Goal: Task Accomplishment & Management: Use online tool/utility

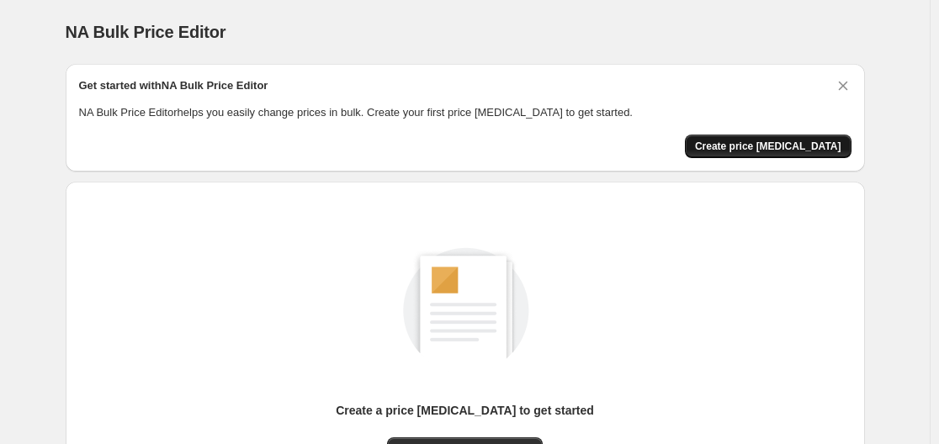
click at [729, 146] on button "Create price [MEDICAL_DATA]" at bounding box center [768, 147] width 167 height 24
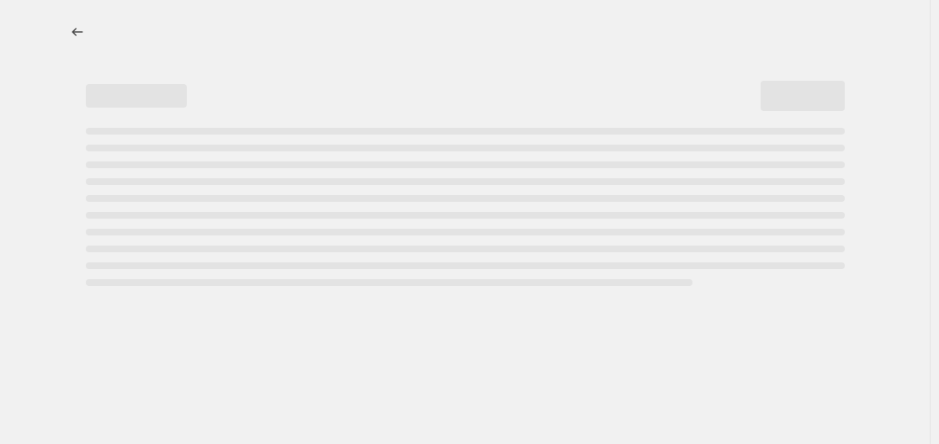
select select "percentage"
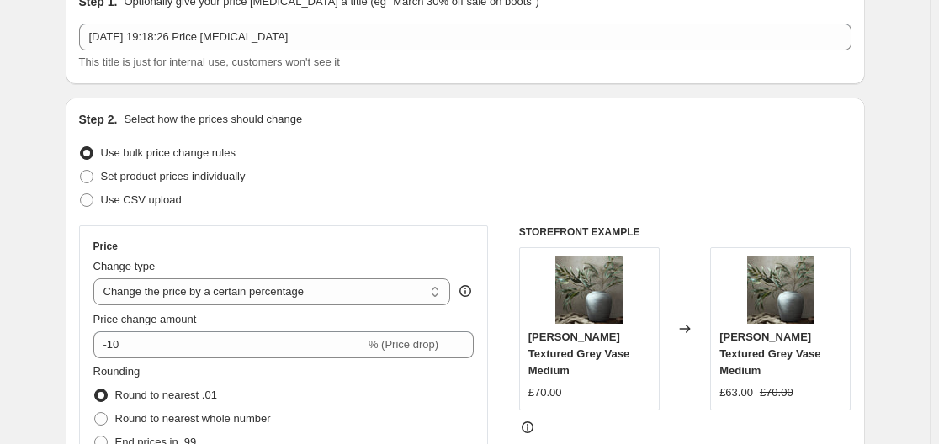
scroll to position [337, 0]
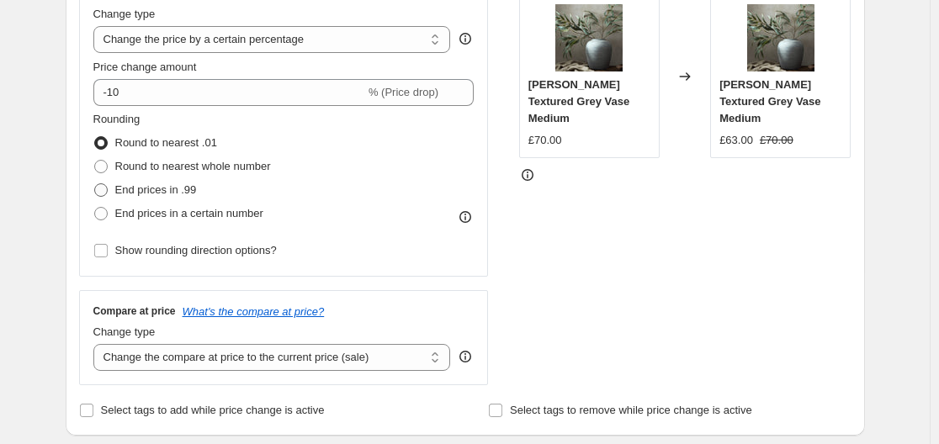
click at [162, 189] on span "End prices in .99" at bounding box center [156, 189] width 82 height 13
click at [95, 184] on input "End prices in .99" at bounding box center [94, 183] width 1 height 1
radio input "true"
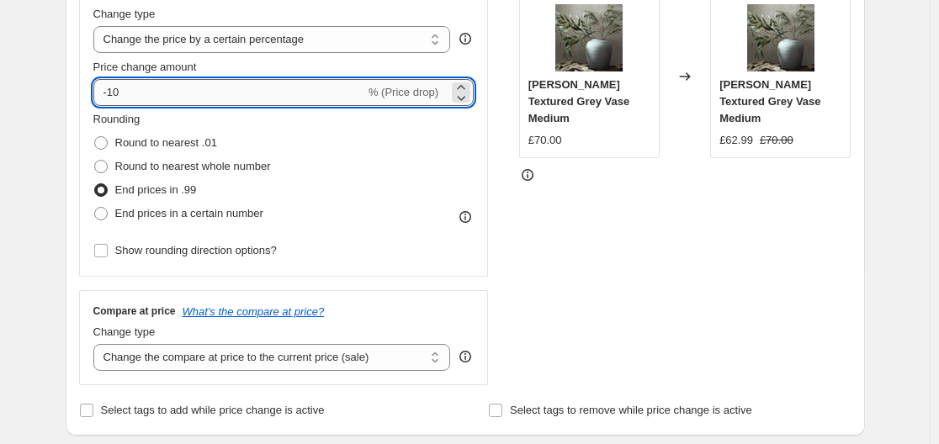
click at [181, 91] on input "-10" at bounding box center [229, 92] width 272 height 27
type input "-1"
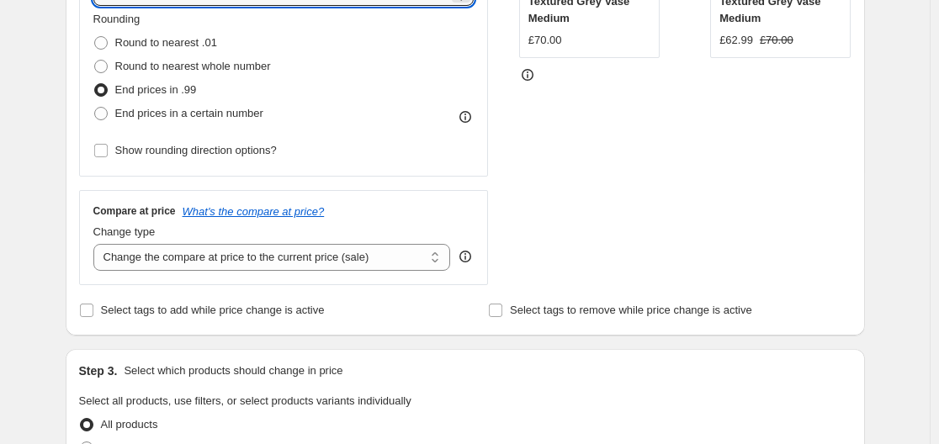
scroll to position [505, 0]
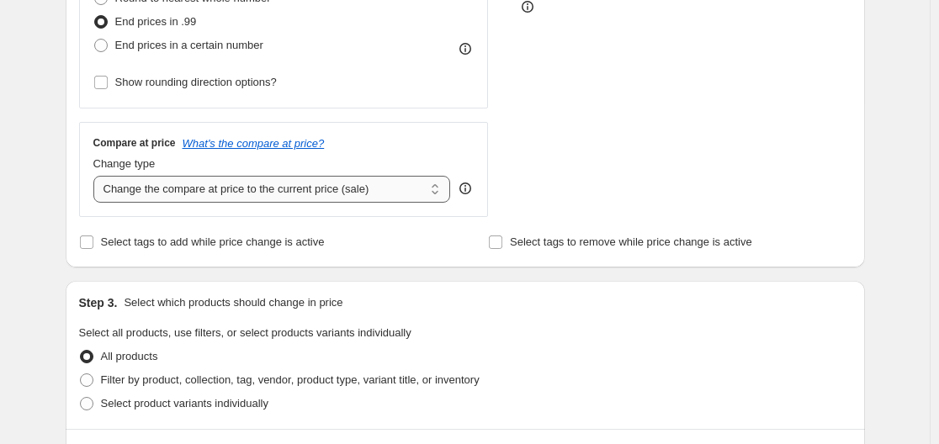
type input "-60"
drag, startPoint x: 266, startPoint y: 184, endPoint x: 264, endPoint y: 198, distance: 13.6
click at [268, 184] on select "Change the compare at price to the current price (sale) Change the compare at p…" at bounding box center [272, 189] width 358 height 27
select select "remove"
click at [97, 176] on select "Change the compare at price to the current price (sale) Change the compare at p…" at bounding box center [272, 189] width 358 height 27
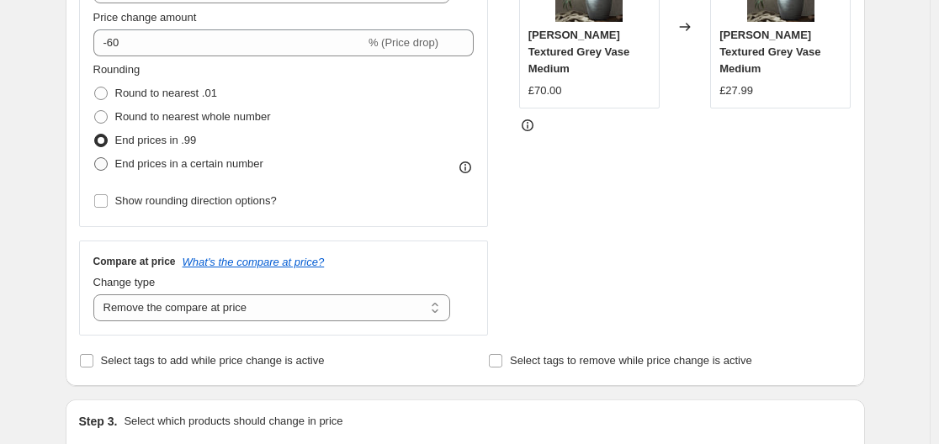
scroll to position [337, 0]
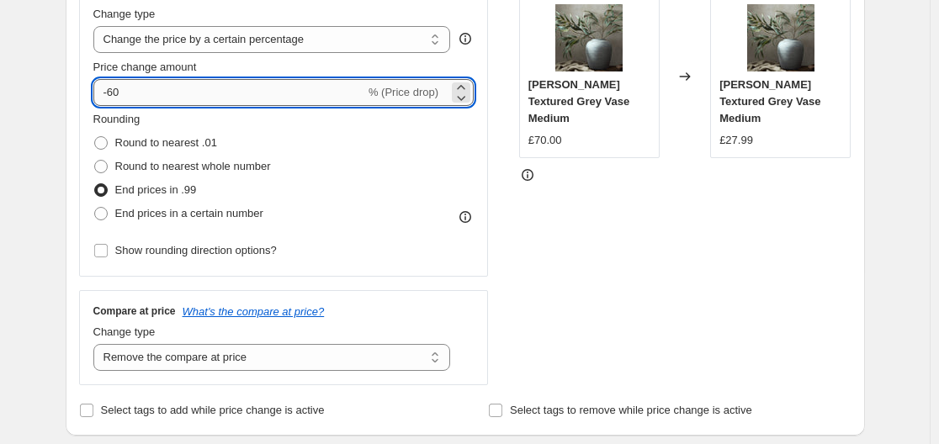
click at [152, 88] on input "-60" at bounding box center [229, 92] width 272 height 27
type input "-6"
click at [142, 87] on input "-55" at bounding box center [229, 92] width 272 height 27
type input "-50"
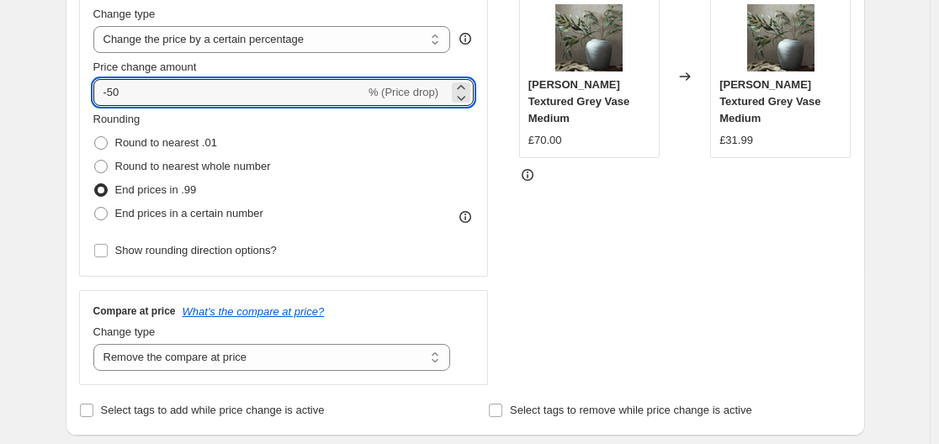
click at [118, 91] on input "-50" at bounding box center [229, 92] width 272 height 27
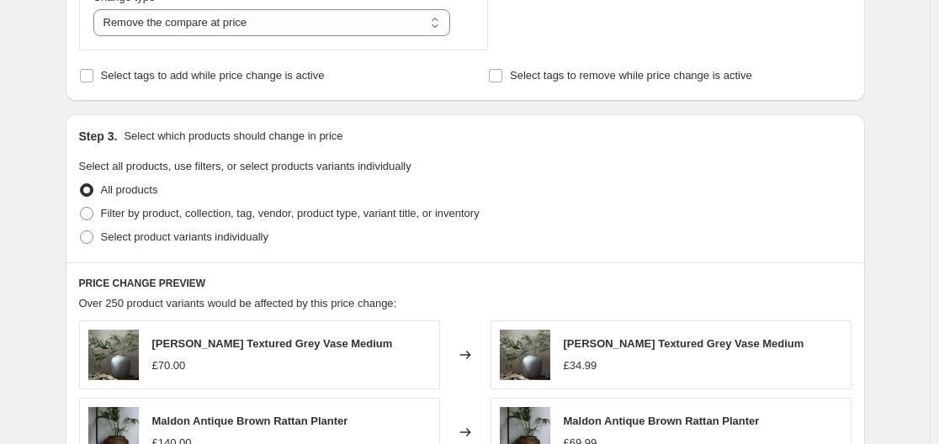
scroll to position [673, 0]
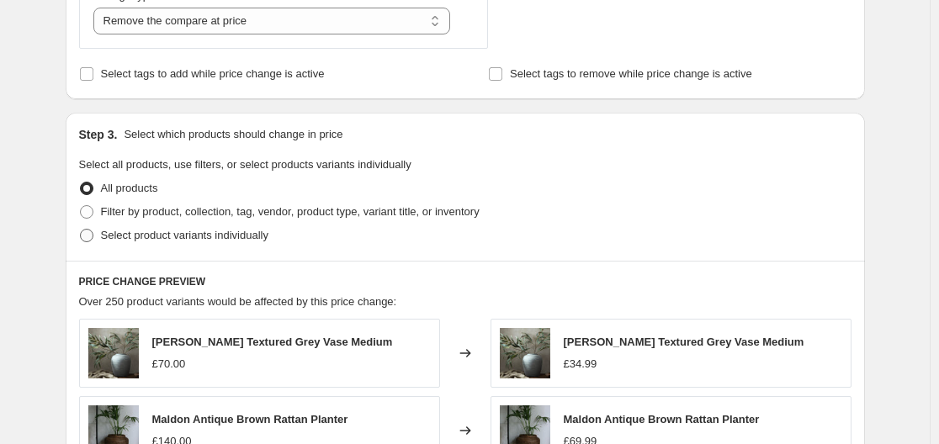
click at [162, 240] on span "Select product variants individually" at bounding box center [184, 235] width 167 height 13
click at [81, 230] on input "Select product variants individually" at bounding box center [80, 229] width 1 height 1
radio input "true"
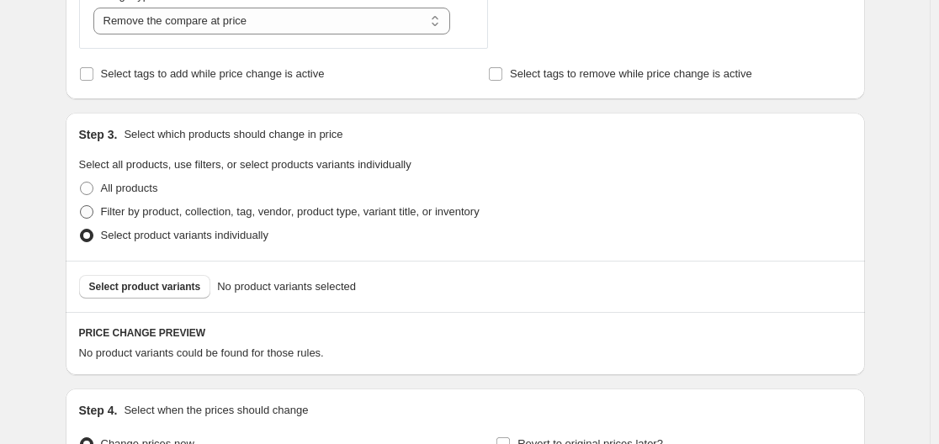
click at [93, 211] on span at bounding box center [86, 211] width 13 height 13
click at [81, 206] on input "Filter by product, collection, tag, vendor, product type, variant title, or inv…" at bounding box center [80, 205] width 1 height 1
radio input "true"
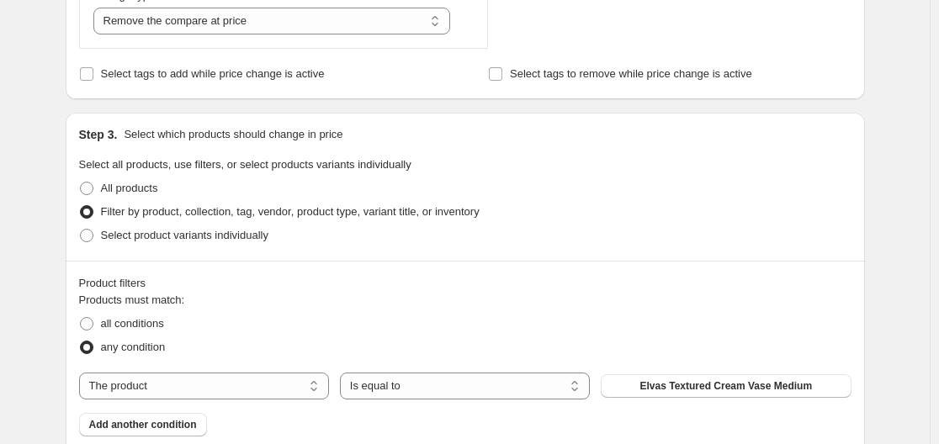
scroll to position [842, 0]
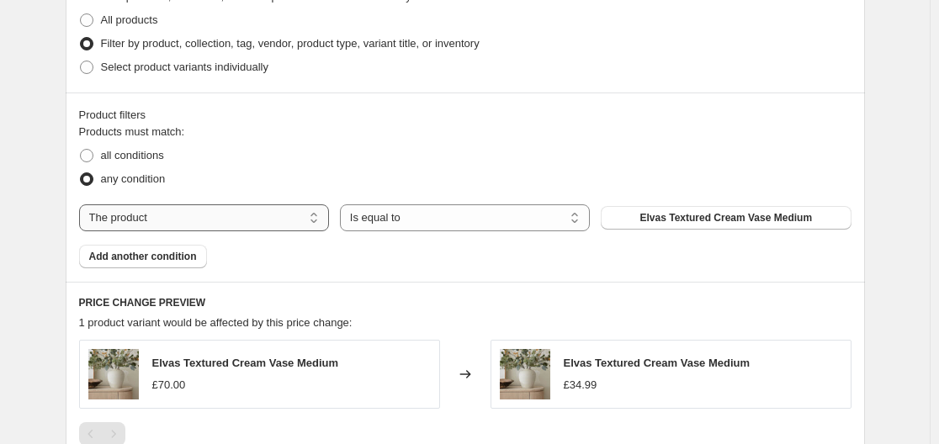
click at [252, 219] on select "The product The product's collection The product's tag The product's vendor The…" at bounding box center [204, 218] width 250 height 27
select select "vendor"
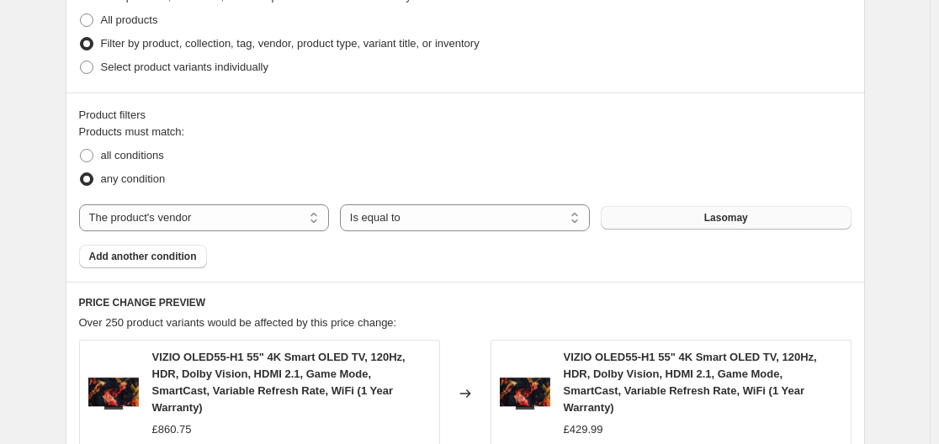
click at [739, 215] on span "Lasomay" at bounding box center [726, 217] width 44 height 13
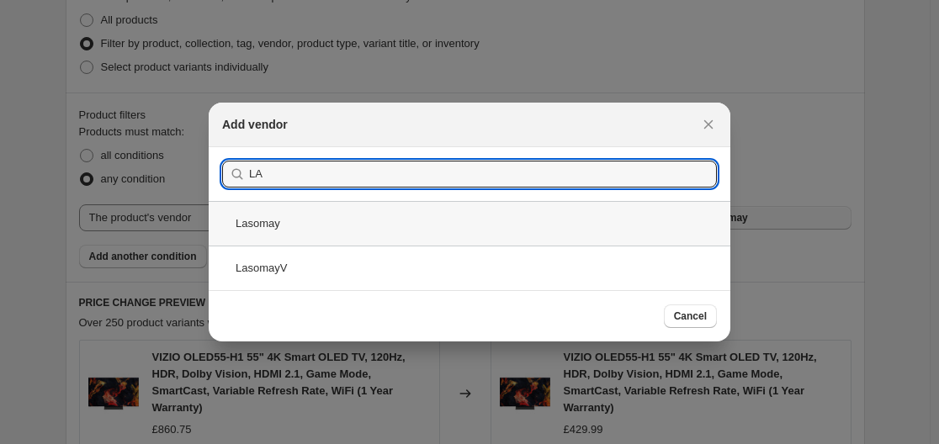
type input "LA"
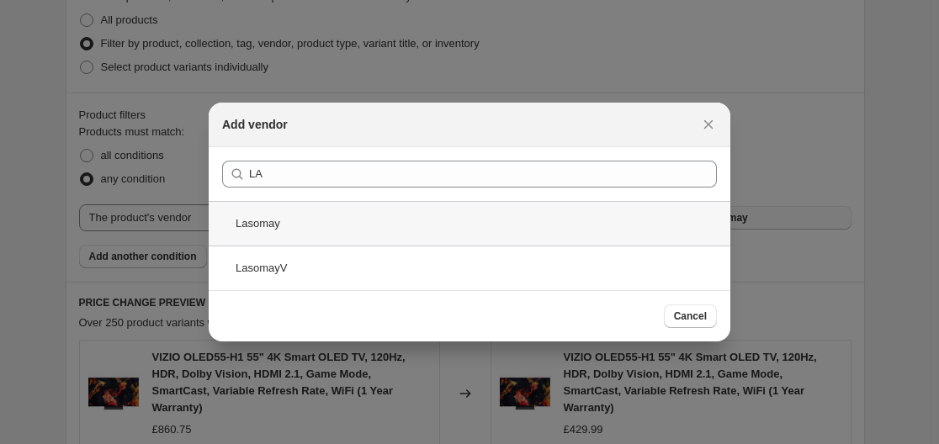
click at [391, 224] on div "Lasomay" at bounding box center [470, 223] width 522 height 45
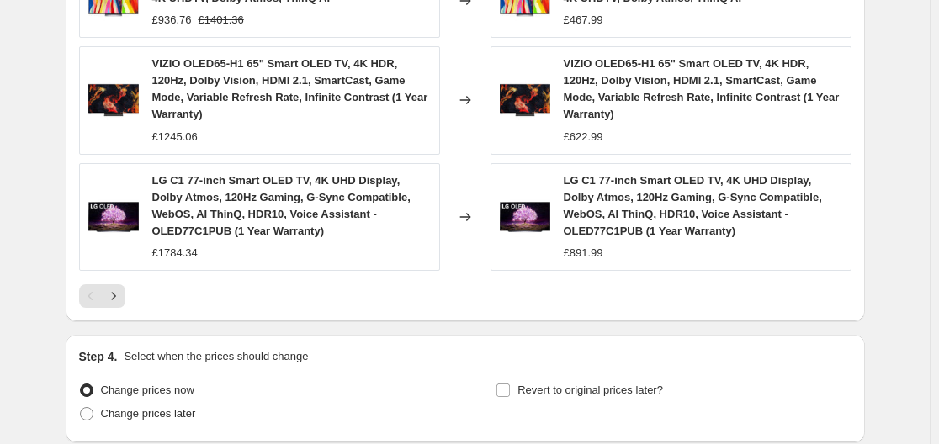
scroll to position [1589, 0]
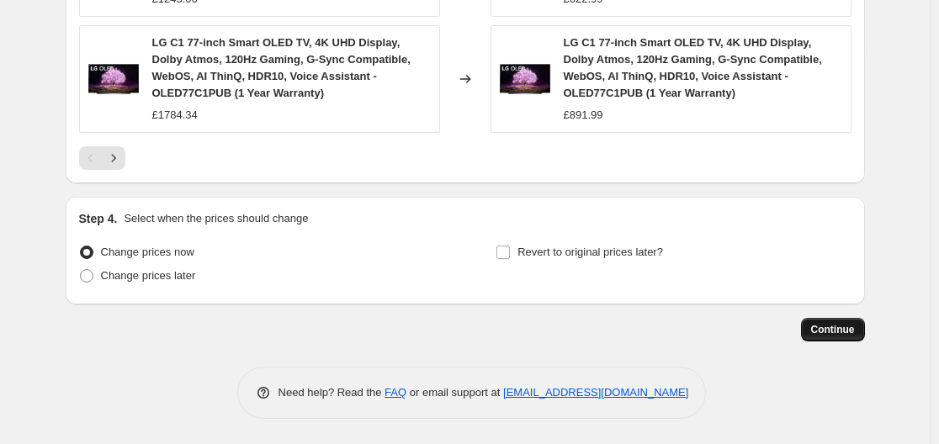
click at [855, 333] on span "Continue" at bounding box center [833, 329] width 44 height 13
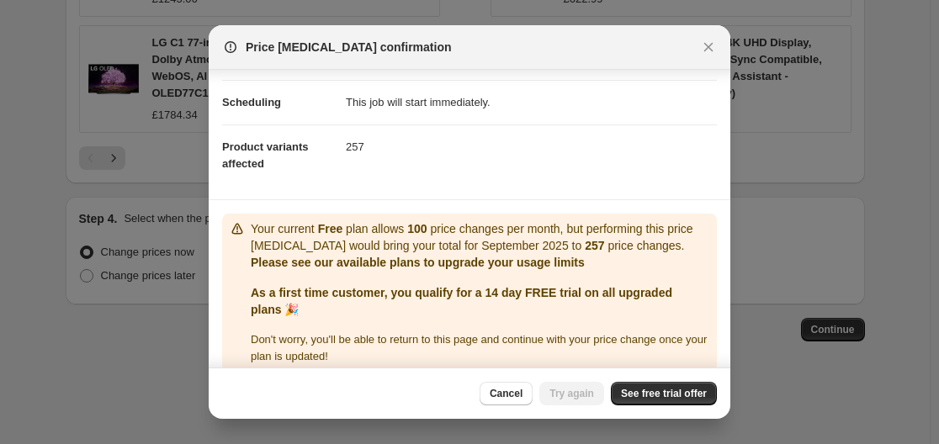
scroll to position [160, 0]
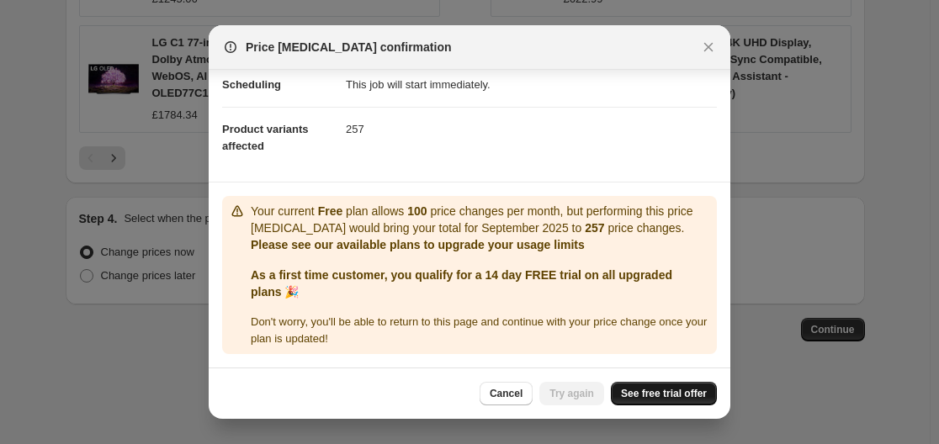
click at [667, 390] on span "See free trial offer" at bounding box center [664, 393] width 86 height 13
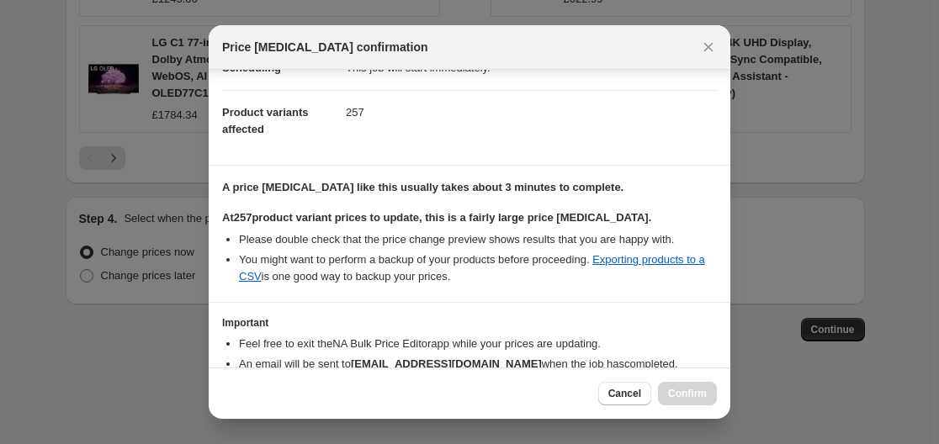
scroll to position [270, 0]
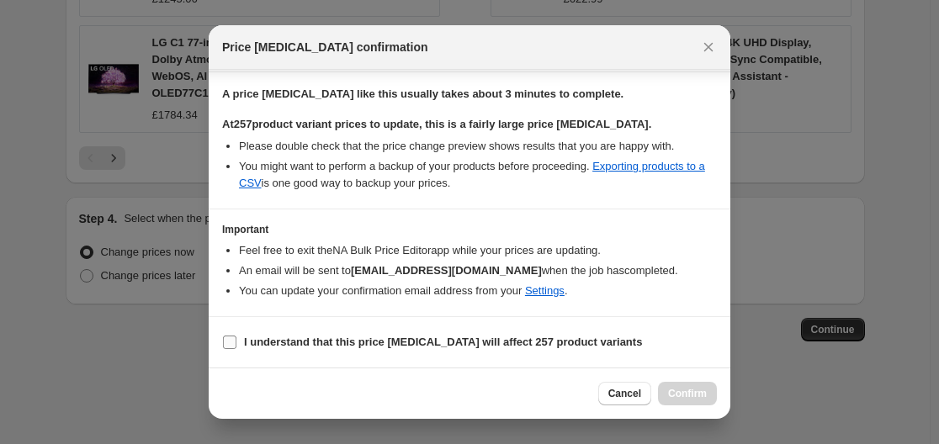
click at [236, 333] on label "I understand that this price change job will affect 257 product variants" at bounding box center [432, 343] width 420 height 24
click at [236, 336] on input "I understand that this price change job will affect 257 product variants" at bounding box center [229, 342] width 13 height 13
checkbox input "true"
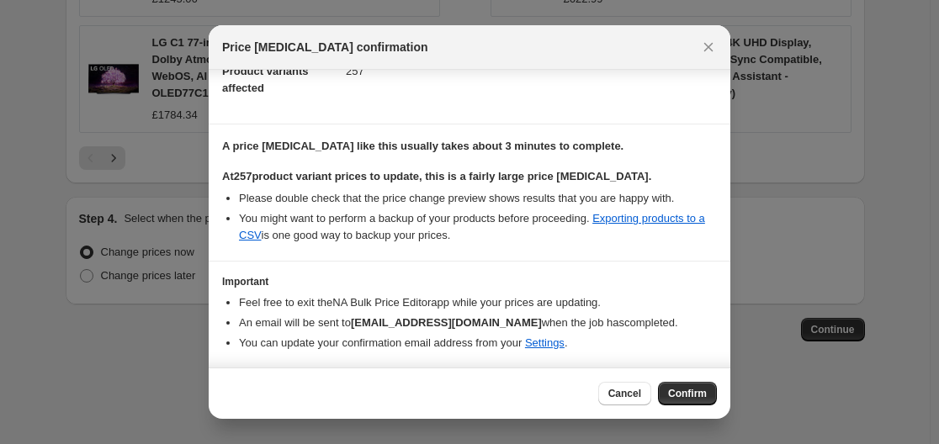
scroll to position [0, 0]
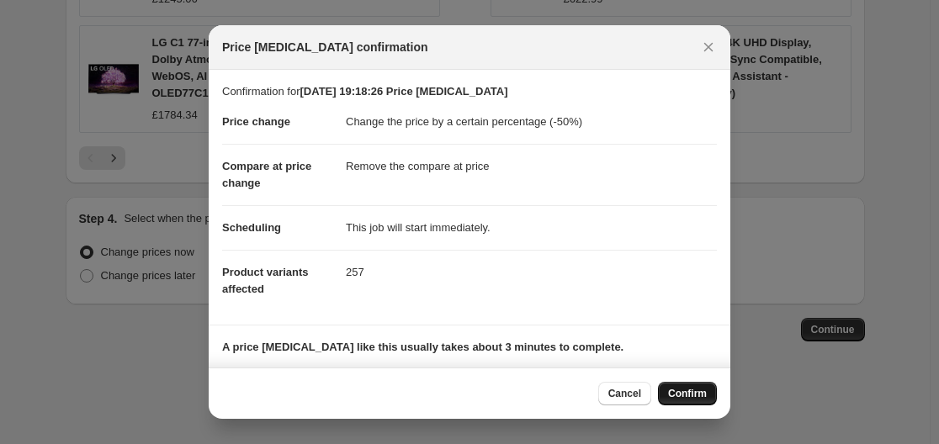
click at [699, 392] on span "Confirm" at bounding box center [687, 393] width 39 height 13
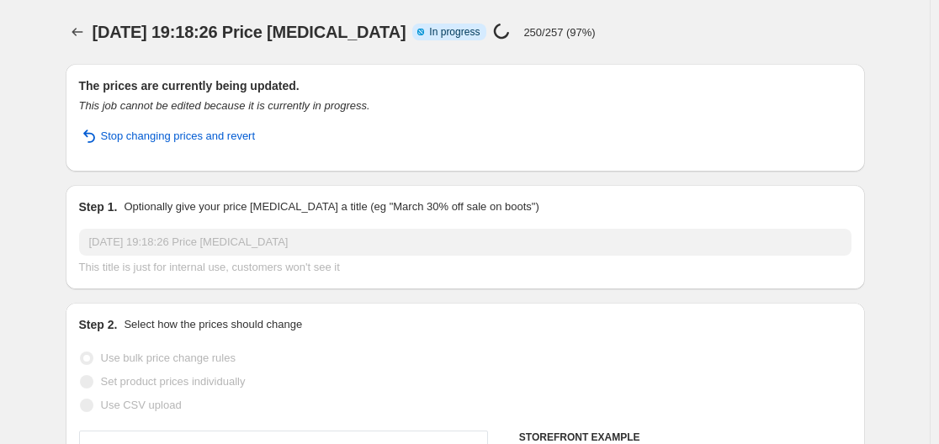
select select "percentage"
select select "remove"
select select "vendor"
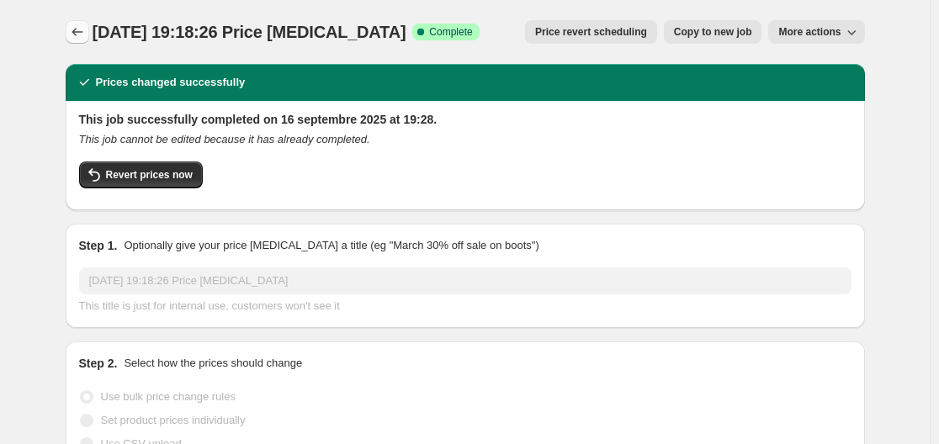
click at [72, 39] on icon "Price change jobs" at bounding box center [77, 32] width 17 height 17
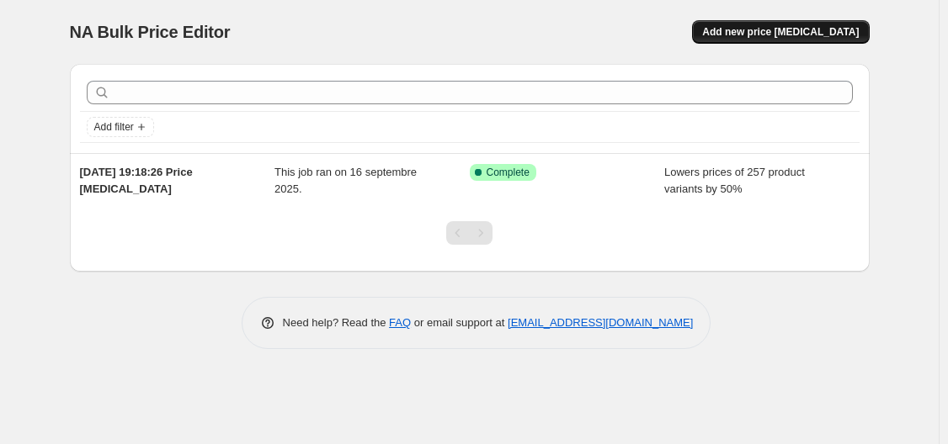
click at [758, 35] on span "Add new price change job" at bounding box center [780, 31] width 157 height 13
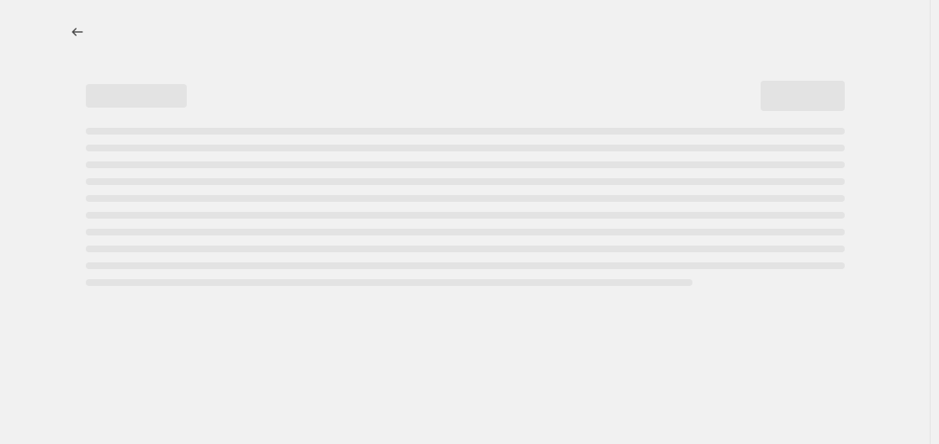
select select "percentage"
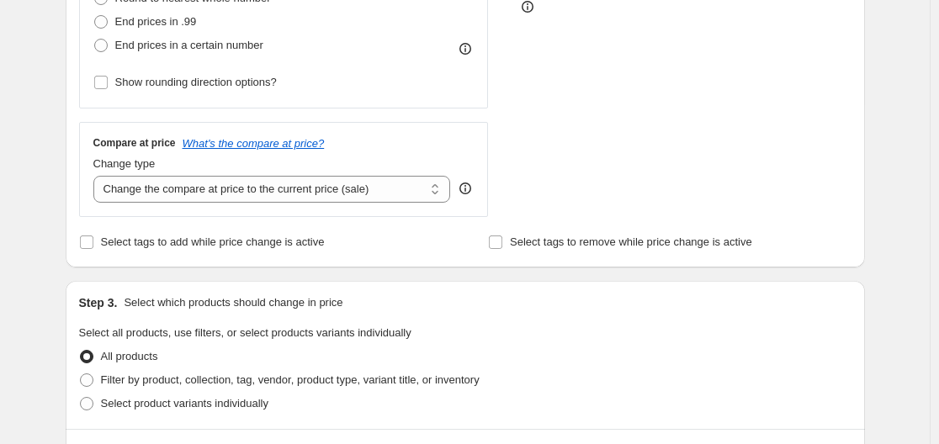
scroll to position [757, 0]
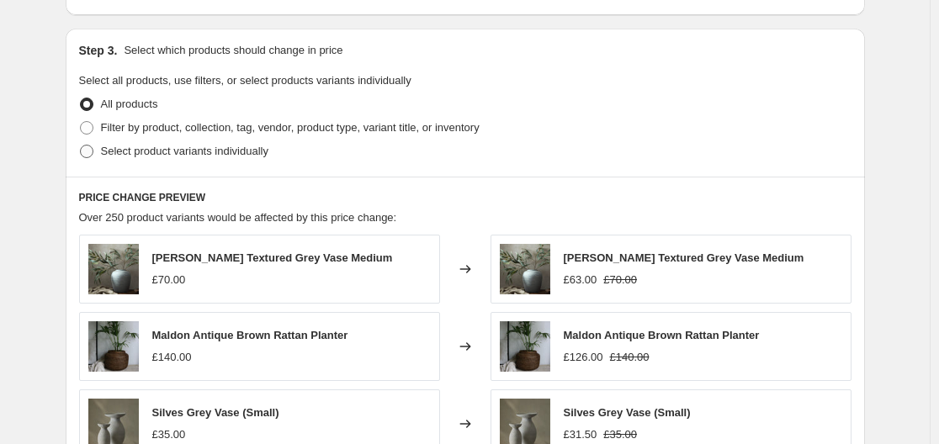
drag, startPoint x: 141, startPoint y: 146, endPoint x: 152, endPoint y: 145, distance: 11.8
click at [141, 146] on span "Select product variants individually" at bounding box center [184, 151] width 167 height 13
click at [81, 146] on input "Select product variants individually" at bounding box center [80, 145] width 1 height 1
radio input "true"
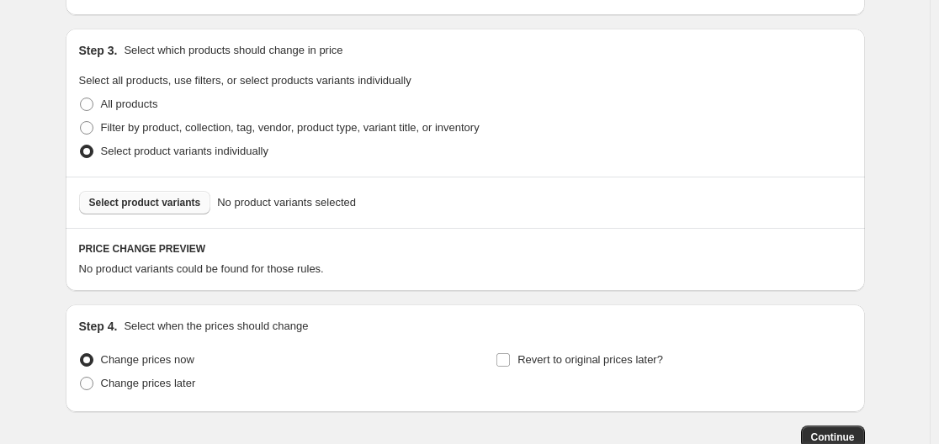
click at [156, 201] on span "Select product variants" at bounding box center [145, 202] width 112 height 13
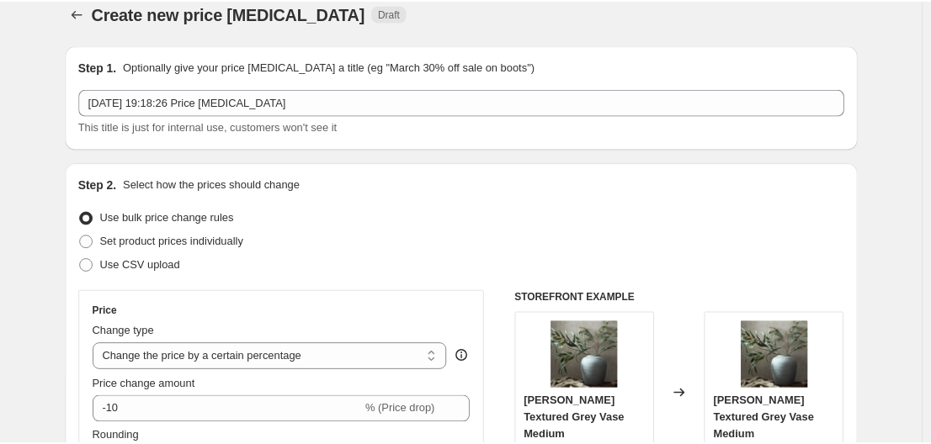
scroll to position [0, 0]
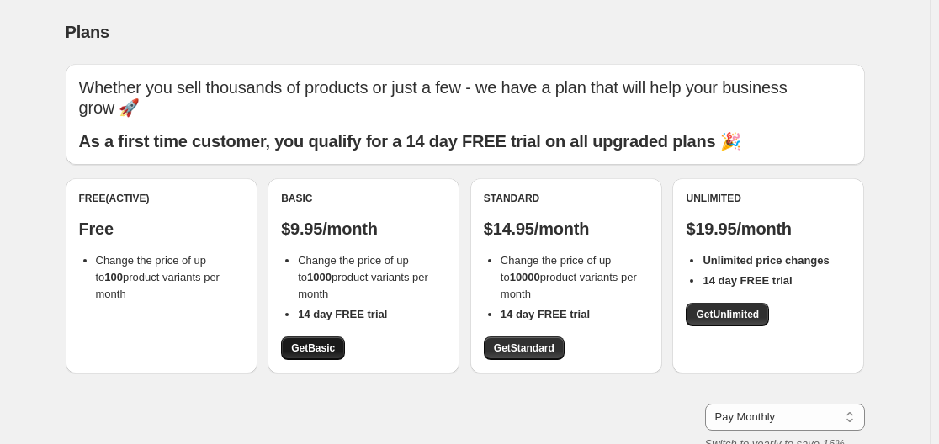
click at [334, 351] on span "Get Basic" at bounding box center [313, 348] width 44 height 13
